Goal: Task Accomplishment & Management: Manage account settings

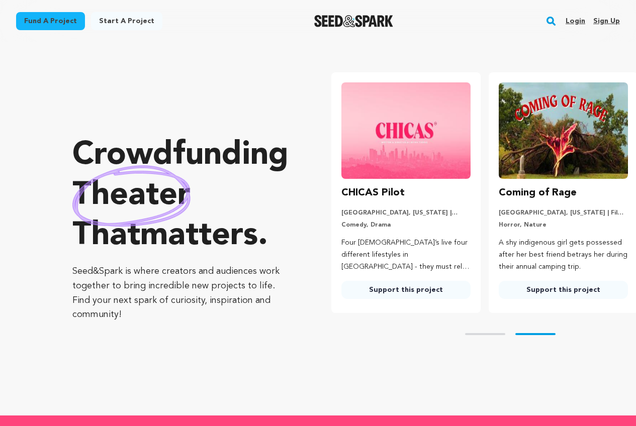
scroll to position [0, 165]
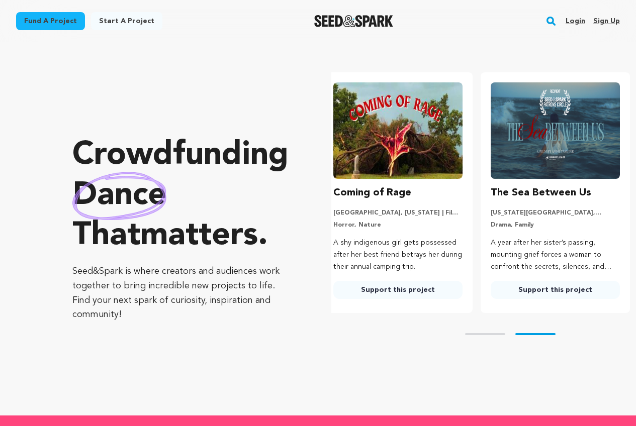
click at [603, 22] on link "Sign up" at bounding box center [606, 21] width 27 height 16
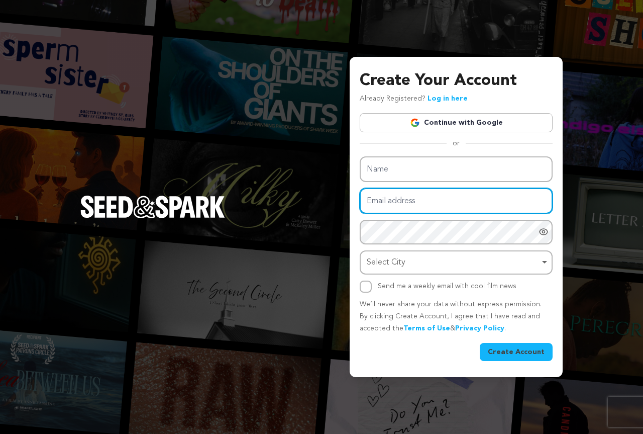
click at [388, 207] on input "Email address" at bounding box center [456, 201] width 193 height 26
paste input "xilidi3165@fursee.com"
type input "xilidi3165@fursee.com"
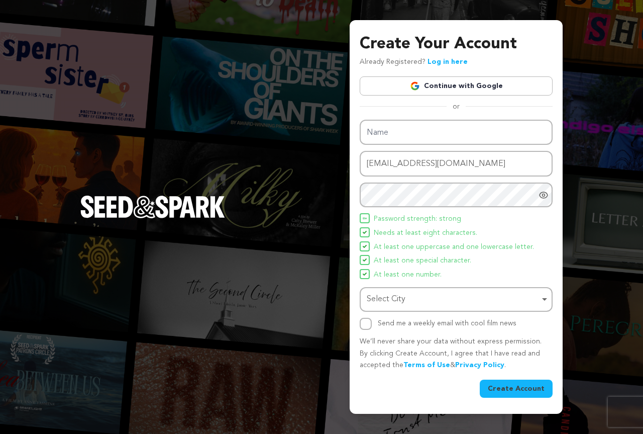
drag, startPoint x: 369, startPoint y: 298, endPoint x: 327, endPoint y: 251, distance: 63.3
click at [369, 296] on div "Select City Remove item" at bounding box center [453, 299] width 173 height 15
click at [397, 300] on div "Select City Remove item" at bounding box center [453, 299] width 173 height 15
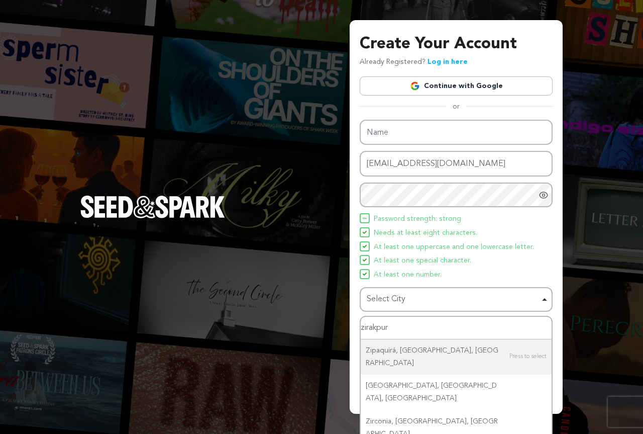
type input "zirakpu"
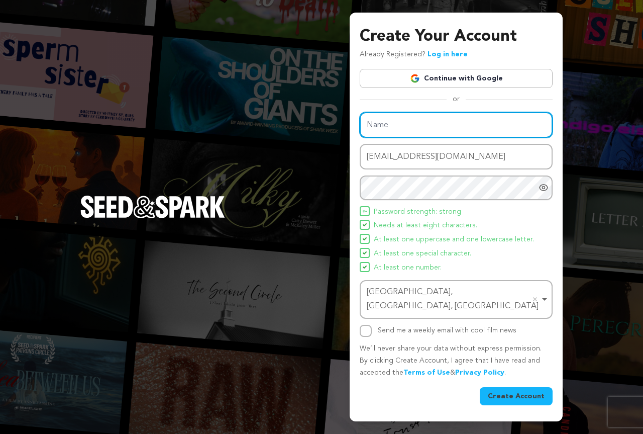
click at [381, 121] on input "Name" at bounding box center [456, 125] width 193 height 26
paste input "meerakashayp87"
type input "meerakashayp87"
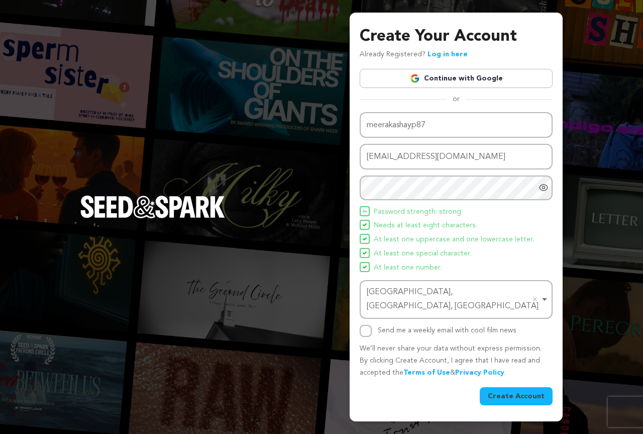
click at [508, 387] on button "Create Account" at bounding box center [516, 396] width 73 height 18
click at [507, 387] on button "Create Account" at bounding box center [516, 396] width 73 height 18
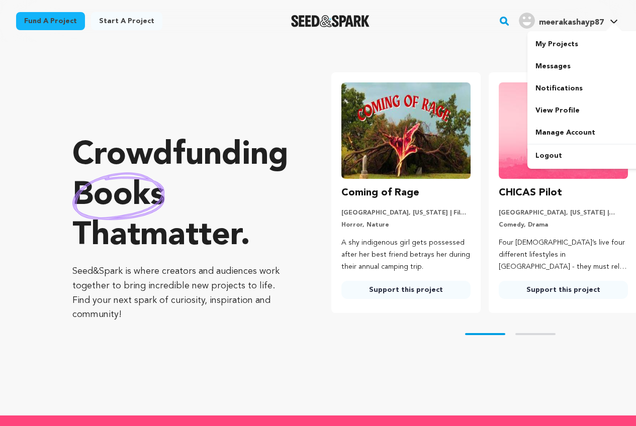
click at [524, 27] on img "meerakashayp87's Profile" at bounding box center [527, 21] width 16 height 16
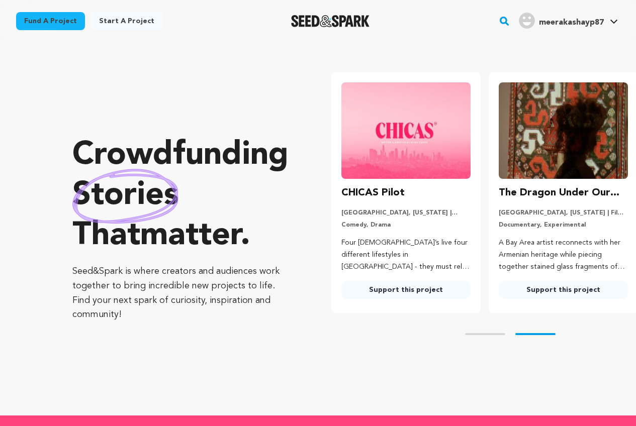
scroll to position [0, 165]
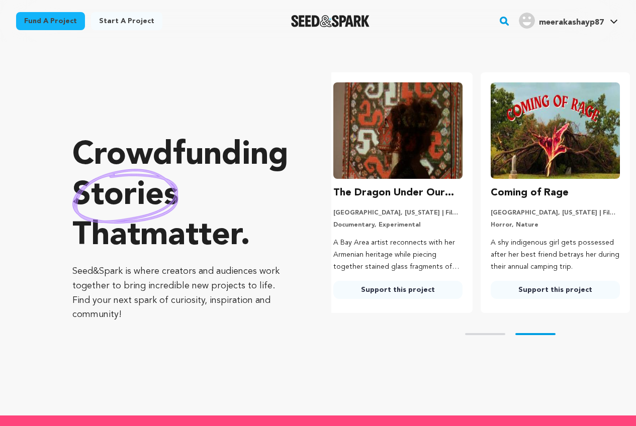
click at [530, 22] on img "meerakashayp87's Profile" at bounding box center [527, 21] width 16 height 16
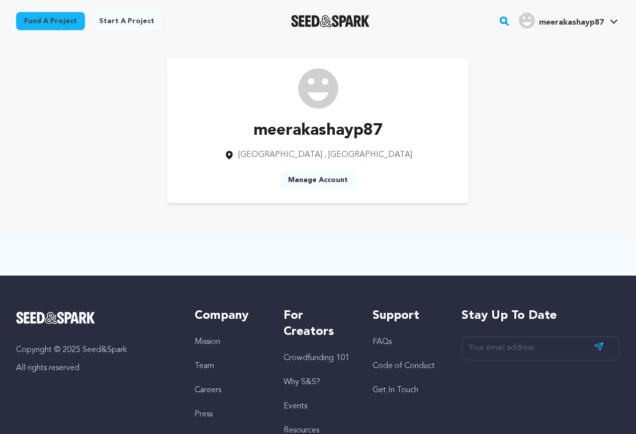
click at [309, 177] on link "Manage Account" at bounding box center [318, 180] width 76 height 18
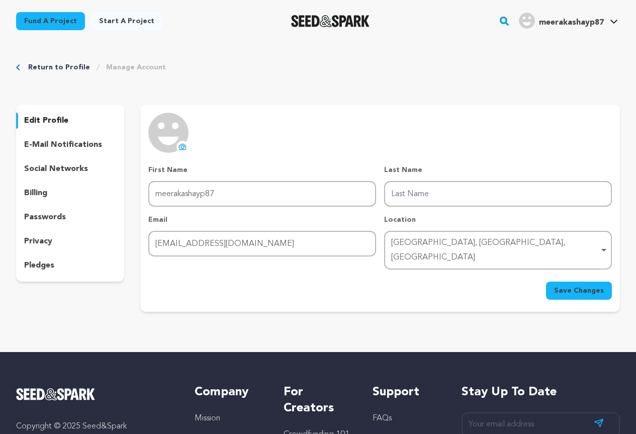
click at [184, 151] on button "uploading spinner upload profile image" at bounding box center [182, 147] width 12 height 12
click at [34, 171] on p "social networks" at bounding box center [56, 169] width 64 height 12
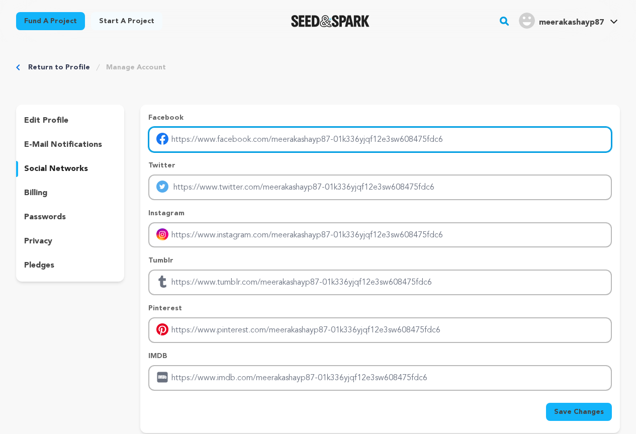
click at [201, 146] on input "Enter facebook profile link" at bounding box center [379, 140] width 463 height 26
type input "https://www.facebook.com/Anandinfra29"
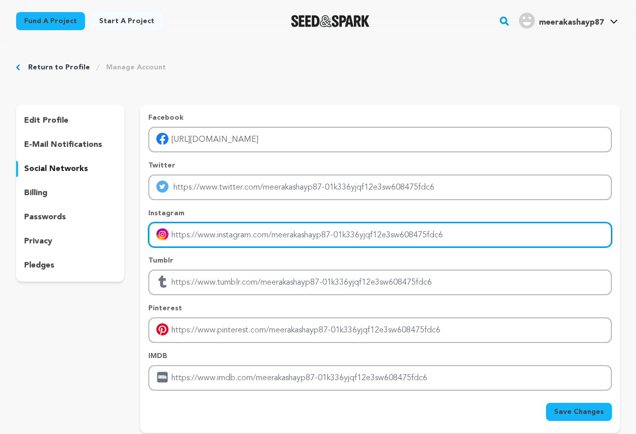
click at [226, 227] on input "Enter instagram handle link" at bounding box center [379, 235] width 463 height 26
type input "https://www.instagram.com/anand_infra_real_estate?igsh=c294cTR0aWlyZTVt"
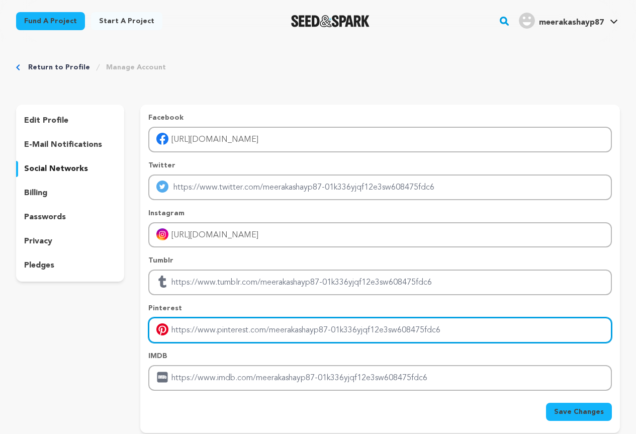
click at [202, 324] on input "Enter pinterest profile link" at bounding box center [379, 330] width 463 height 26
type input "https://pin.it/3PExJFpql"
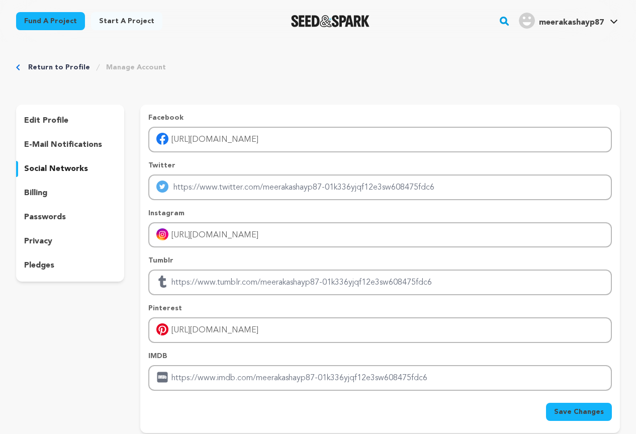
click at [572, 407] on span "Save Changes" at bounding box center [579, 412] width 50 height 10
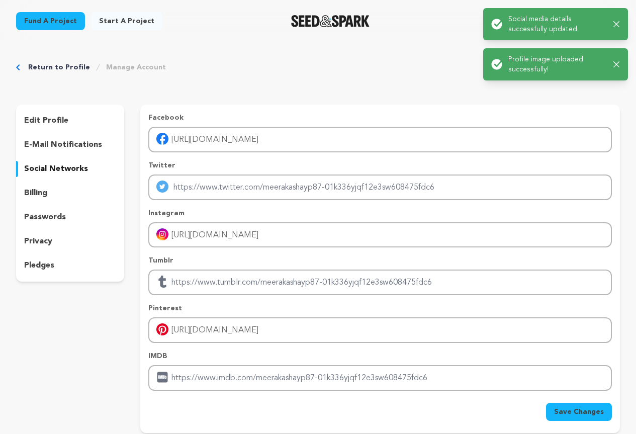
click at [619, 23] on icon "button" at bounding box center [616, 24] width 7 height 7
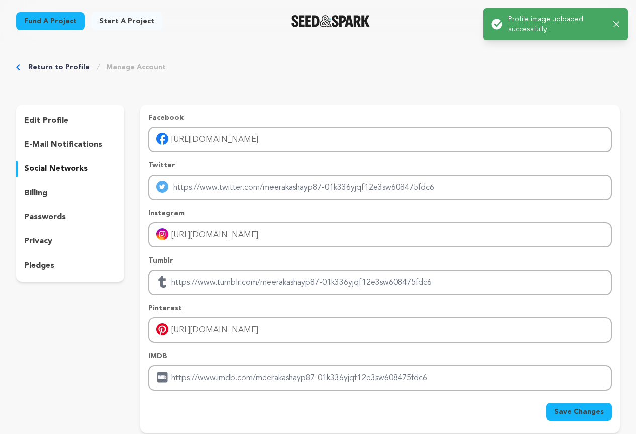
click at [615, 24] on icon "button" at bounding box center [616, 24] width 7 height 7
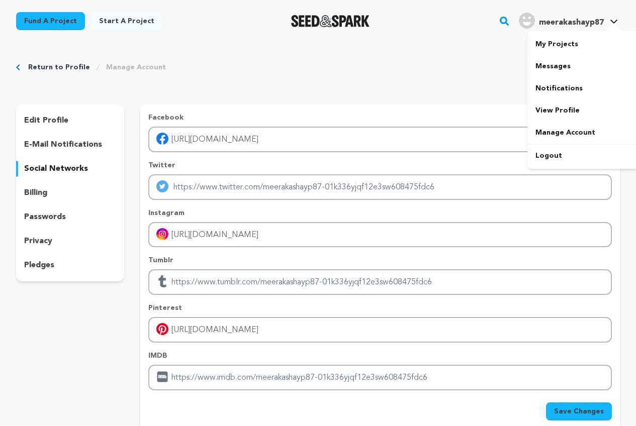
click at [528, 24] on img "meerakashayp87's Profile" at bounding box center [527, 21] width 16 height 16
